Goal: Information Seeking & Learning: Learn about a topic

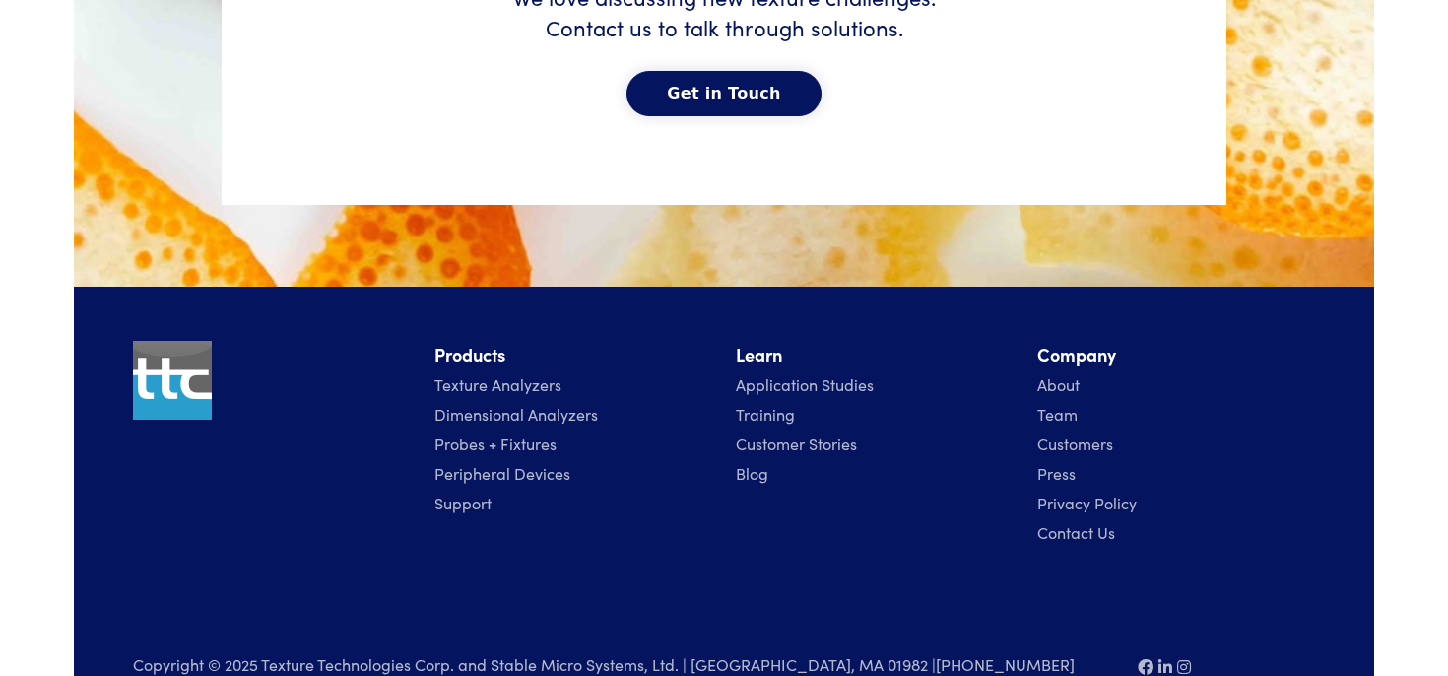
scroll to position [10206, 0]
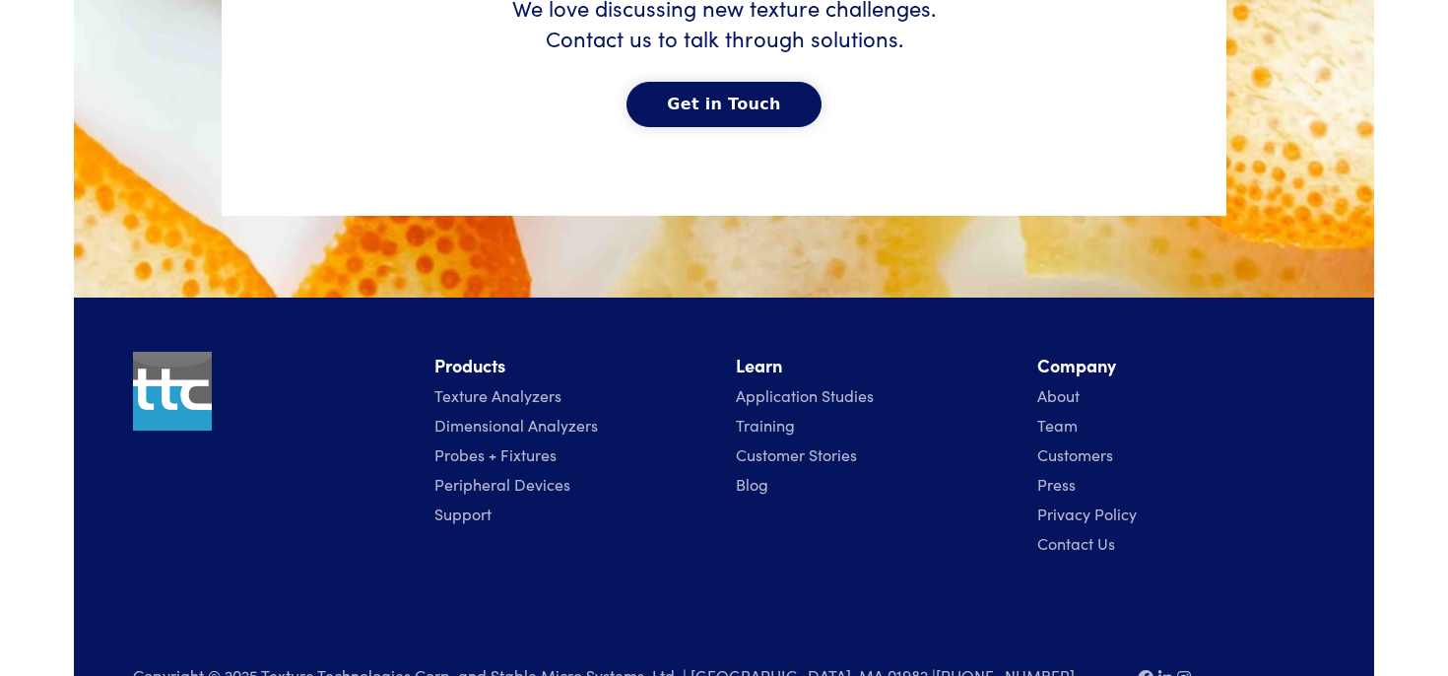
click at [809, 400] on link "Application Studies" at bounding box center [805, 395] width 138 height 22
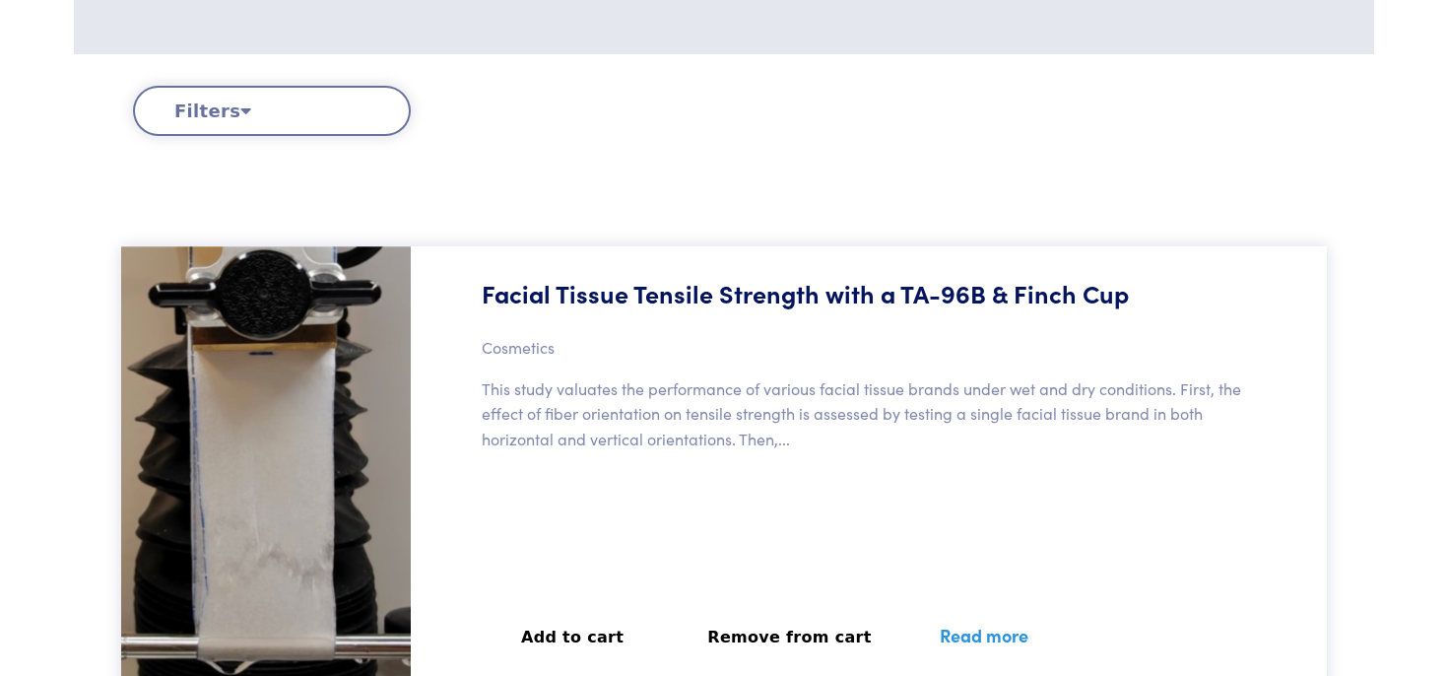
scroll to position [433, 0]
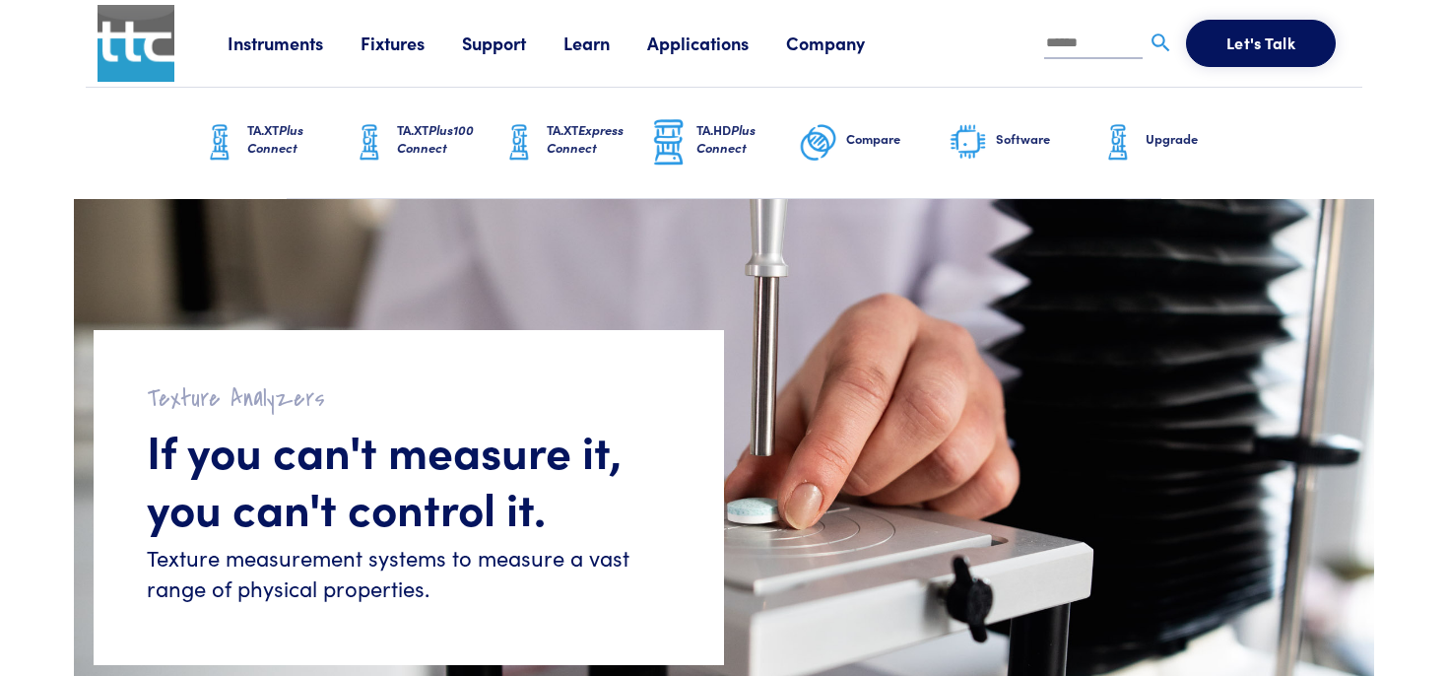
click at [715, 44] on link "Applications" at bounding box center [716, 43] width 139 height 25
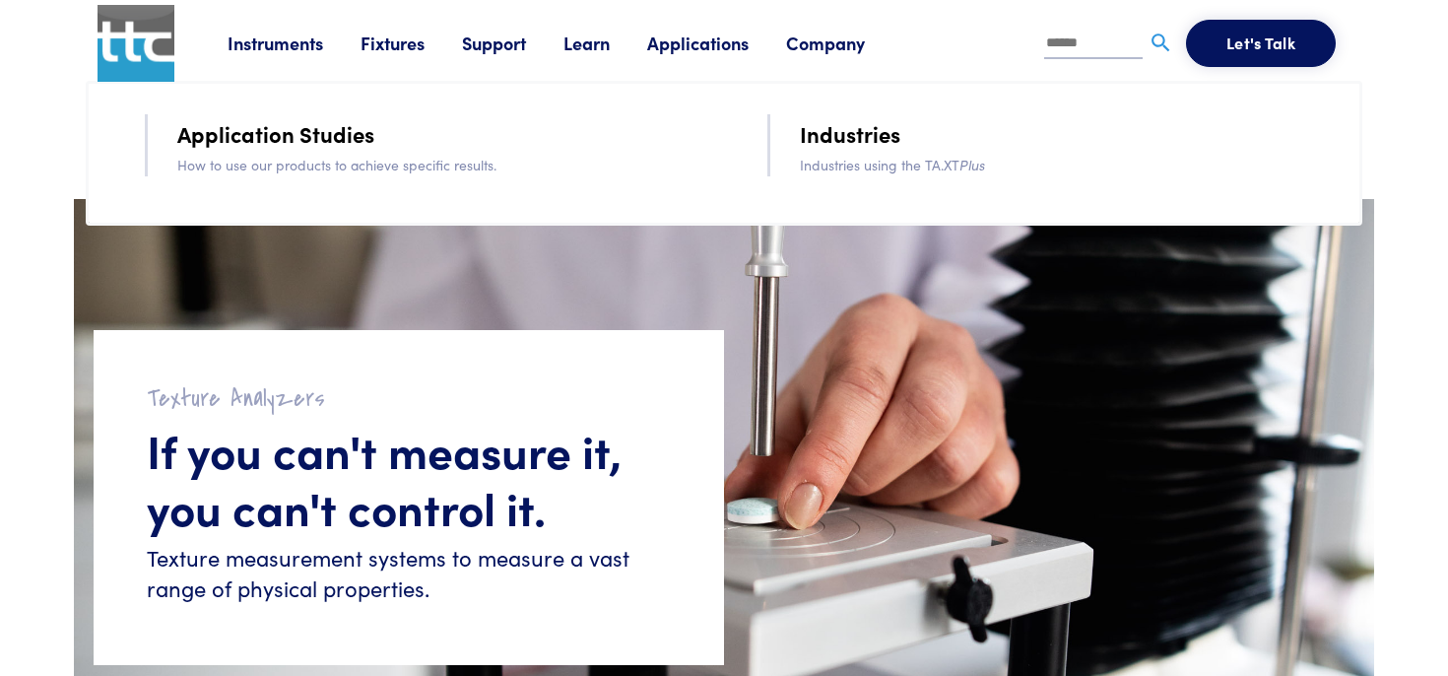
click at [594, 42] on link "Learn" at bounding box center [606, 43] width 84 height 25
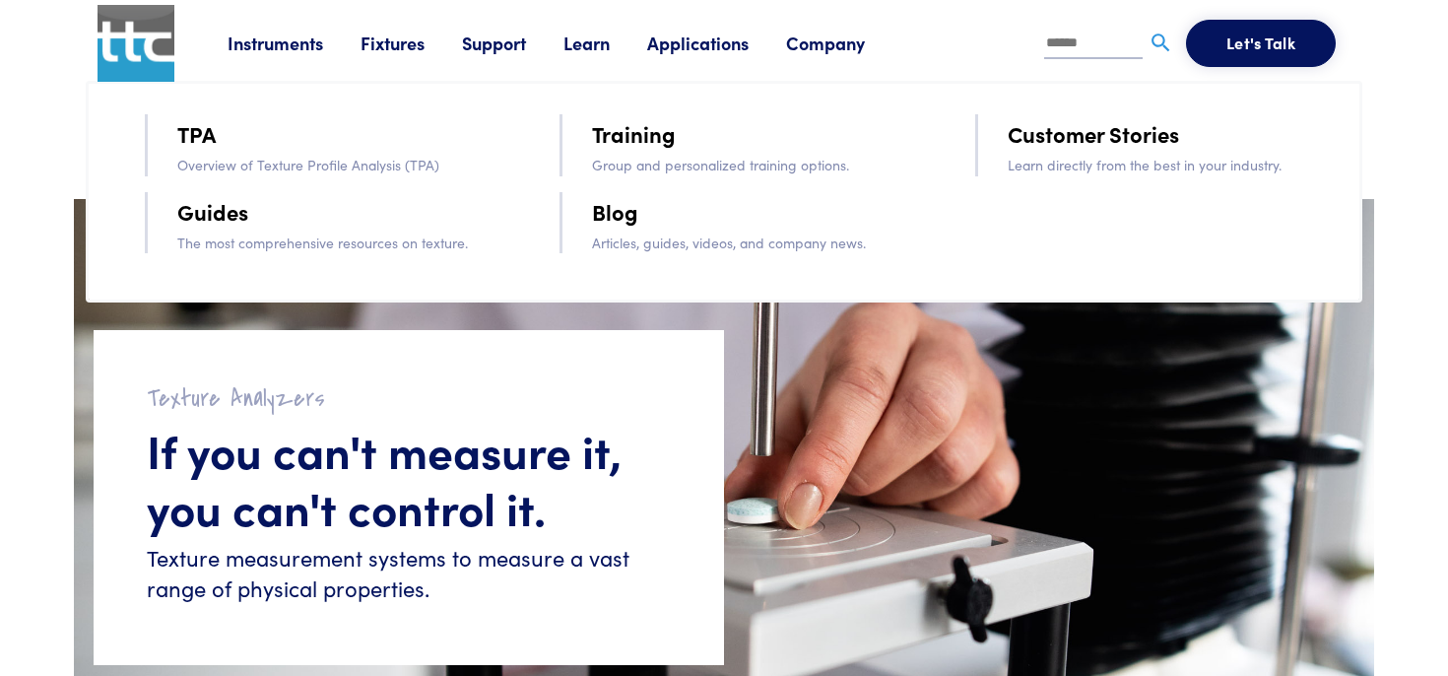
click at [303, 49] on link "Instruments" at bounding box center [294, 43] width 133 height 25
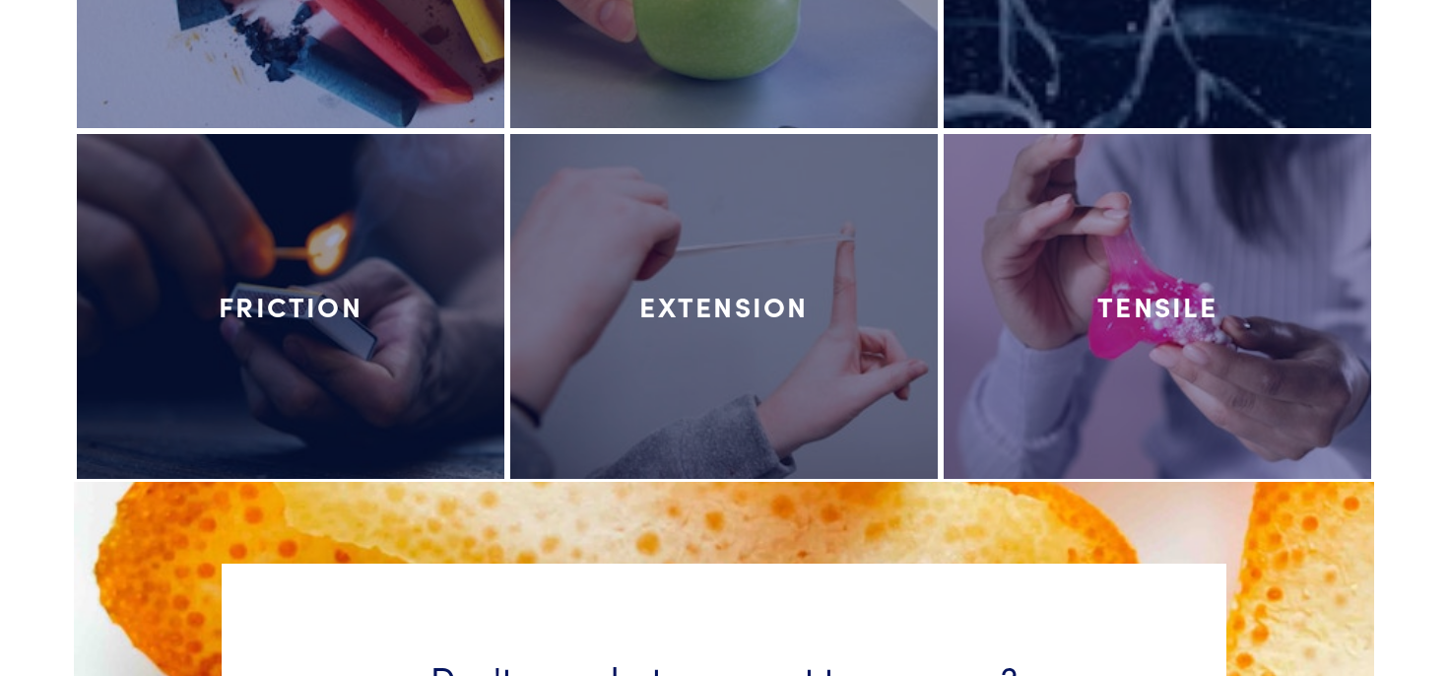
scroll to position [9470, 0]
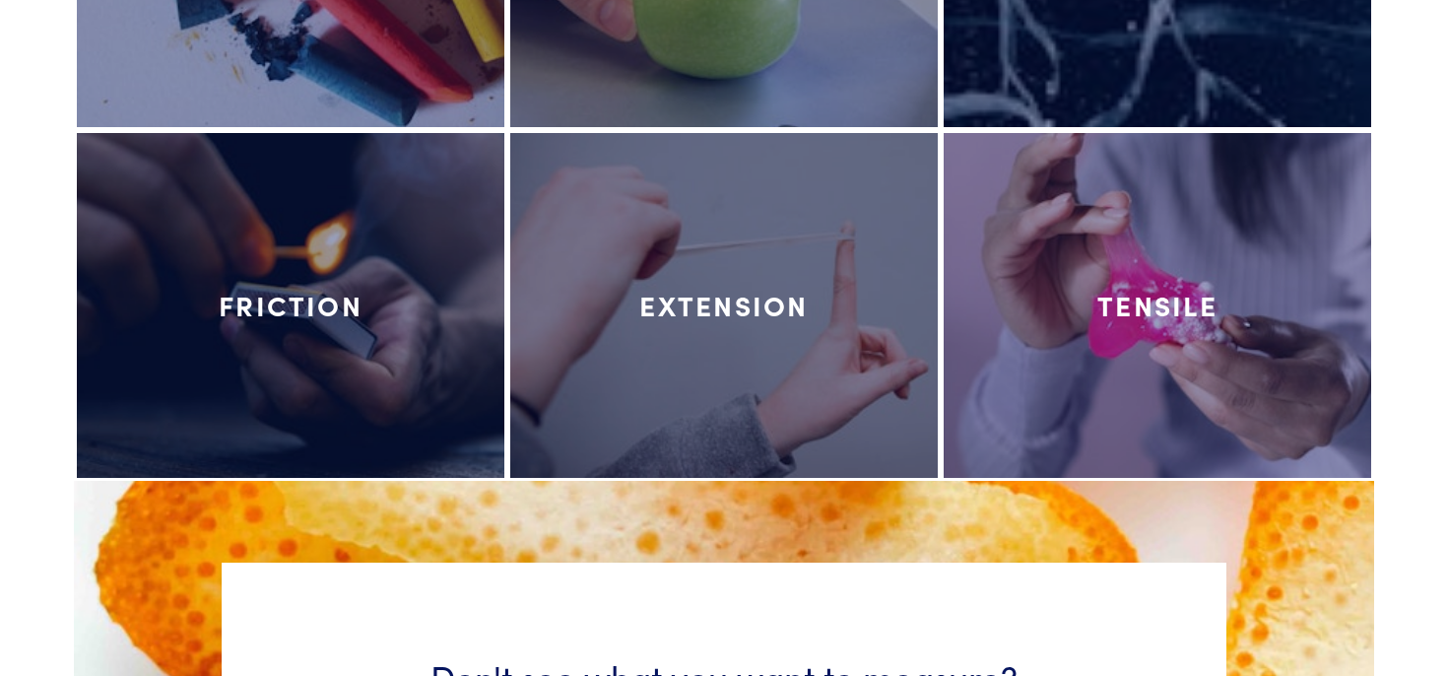
click at [1119, 429] on div at bounding box center [1158, 305] width 428 height 345
click at [1114, 394] on div at bounding box center [1158, 305] width 428 height 345
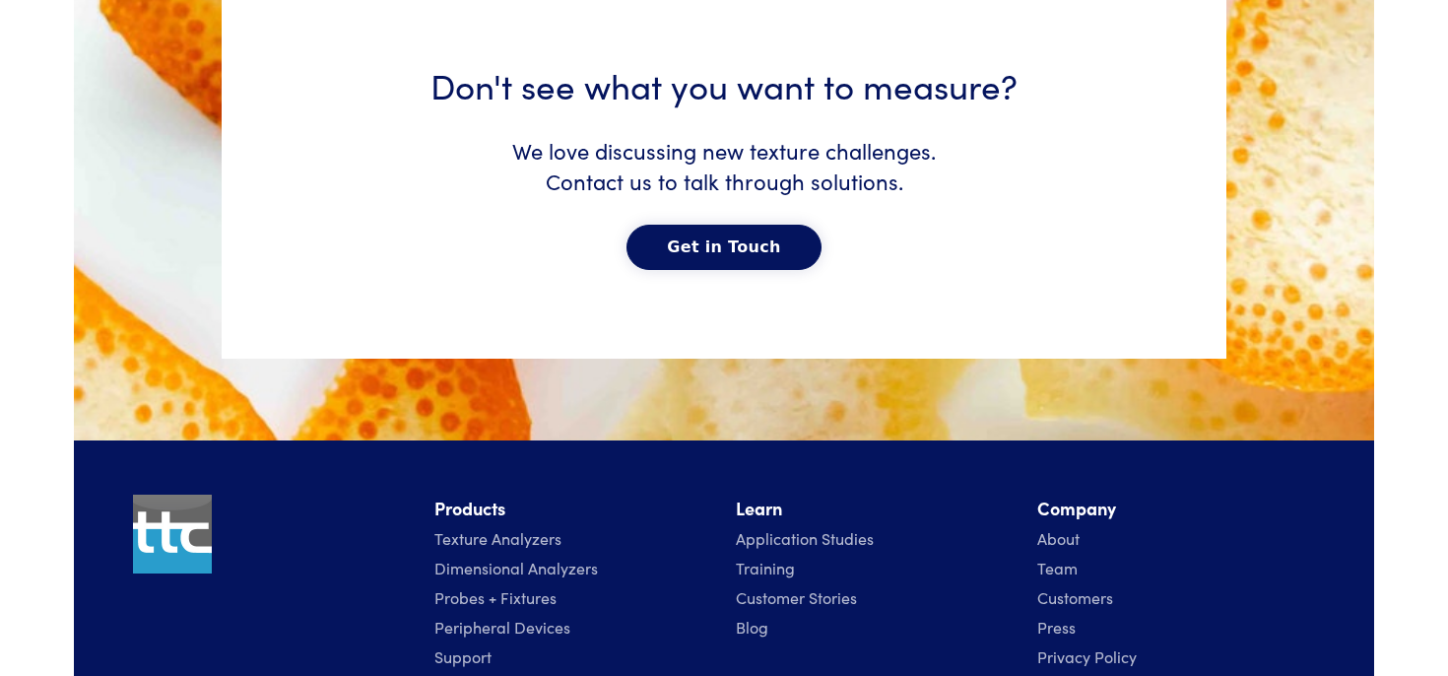
scroll to position [10264, 0]
